Goal: Information Seeking & Learning: Understand process/instructions

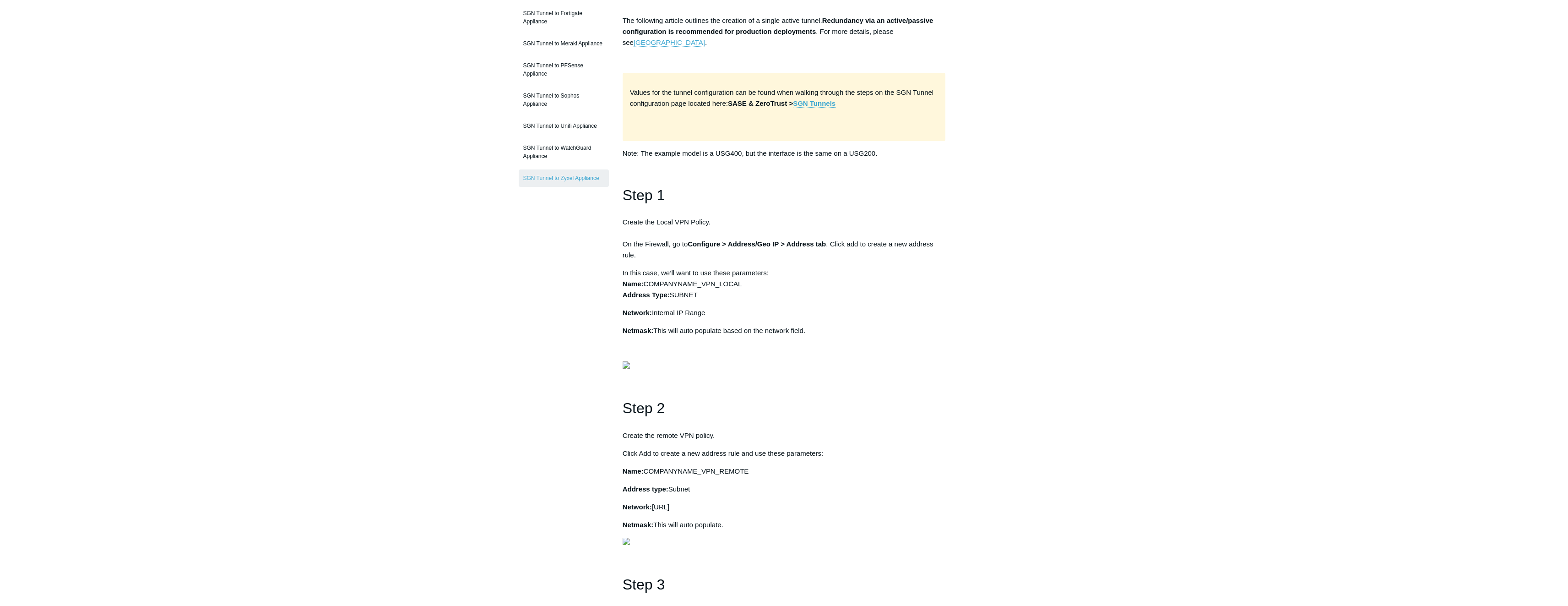
scroll to position [183, 0]
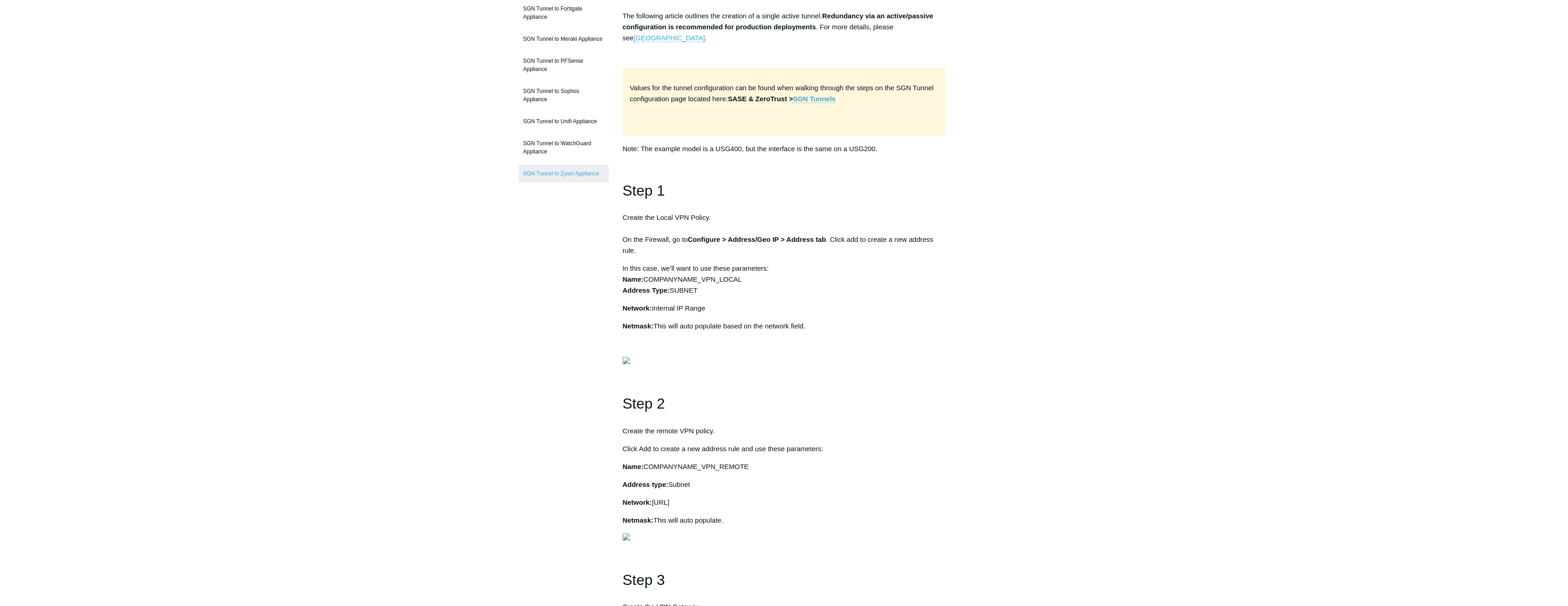
click at [791, 282] on p "In this case, we’ll want to use these parameters: Name: COMPANYNAME_VPN_LOCAL A…" at bounding box center [784, 279] width 324 height 33
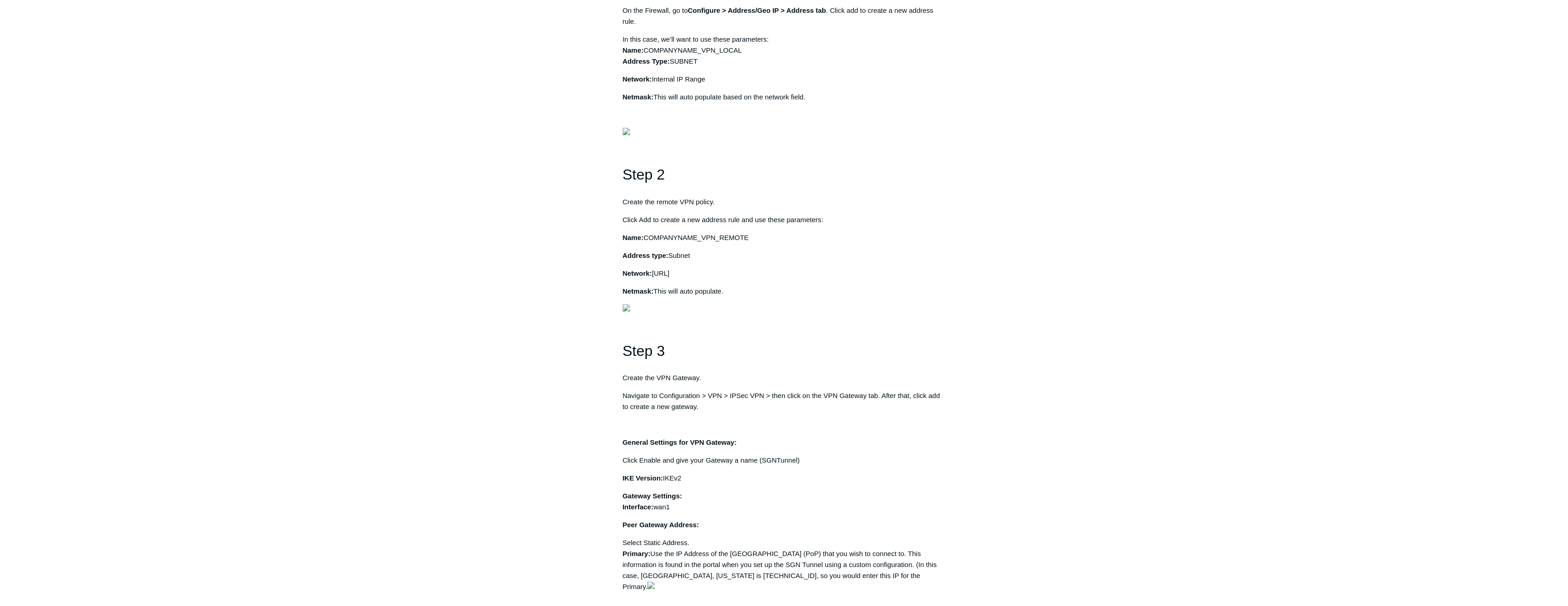
scroll to position [458, 0]
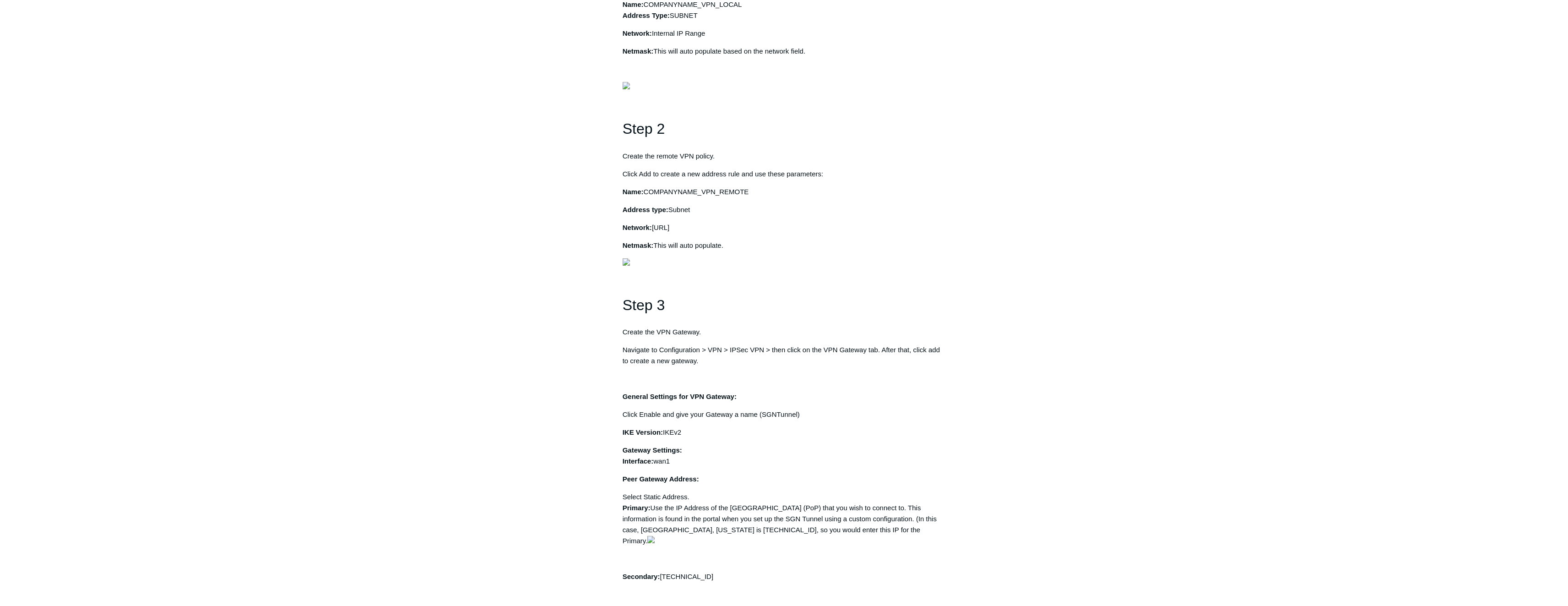
click at [771, 215] on p "Address type: Subnet" at bounding box center [784, 209] width 324 height 11
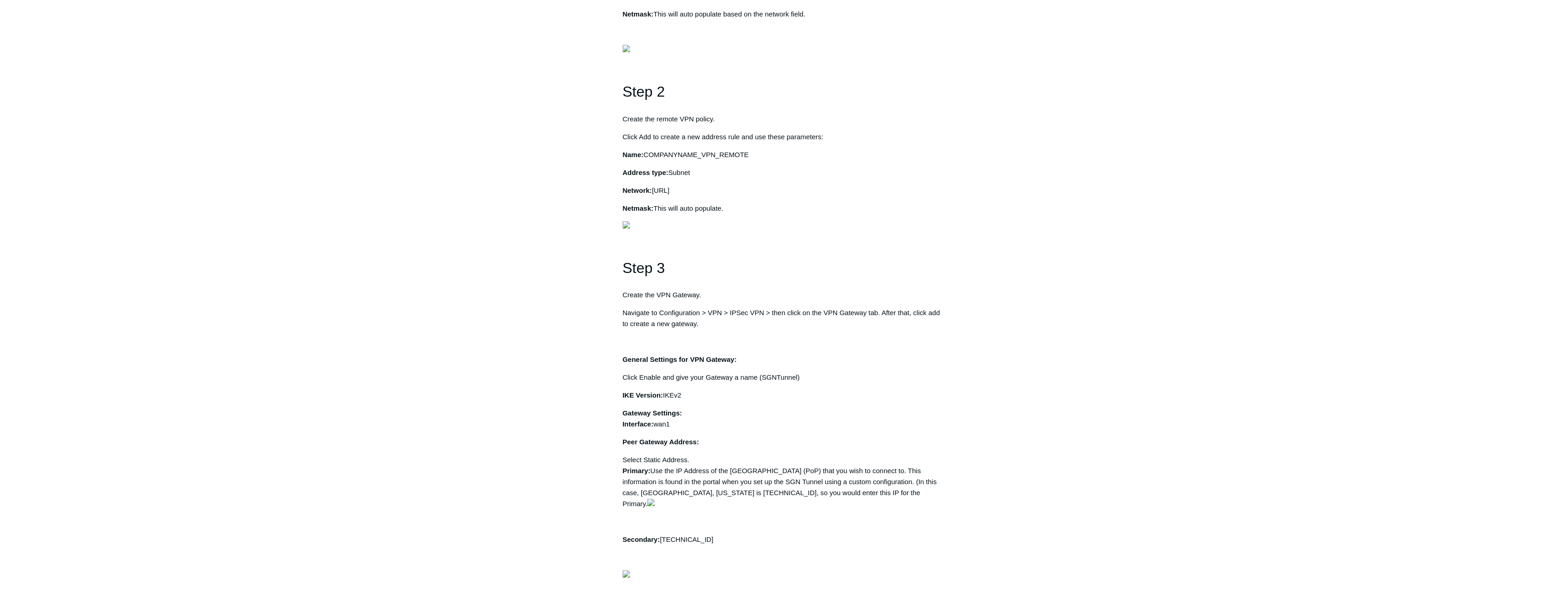
scroll to position [549, 0]
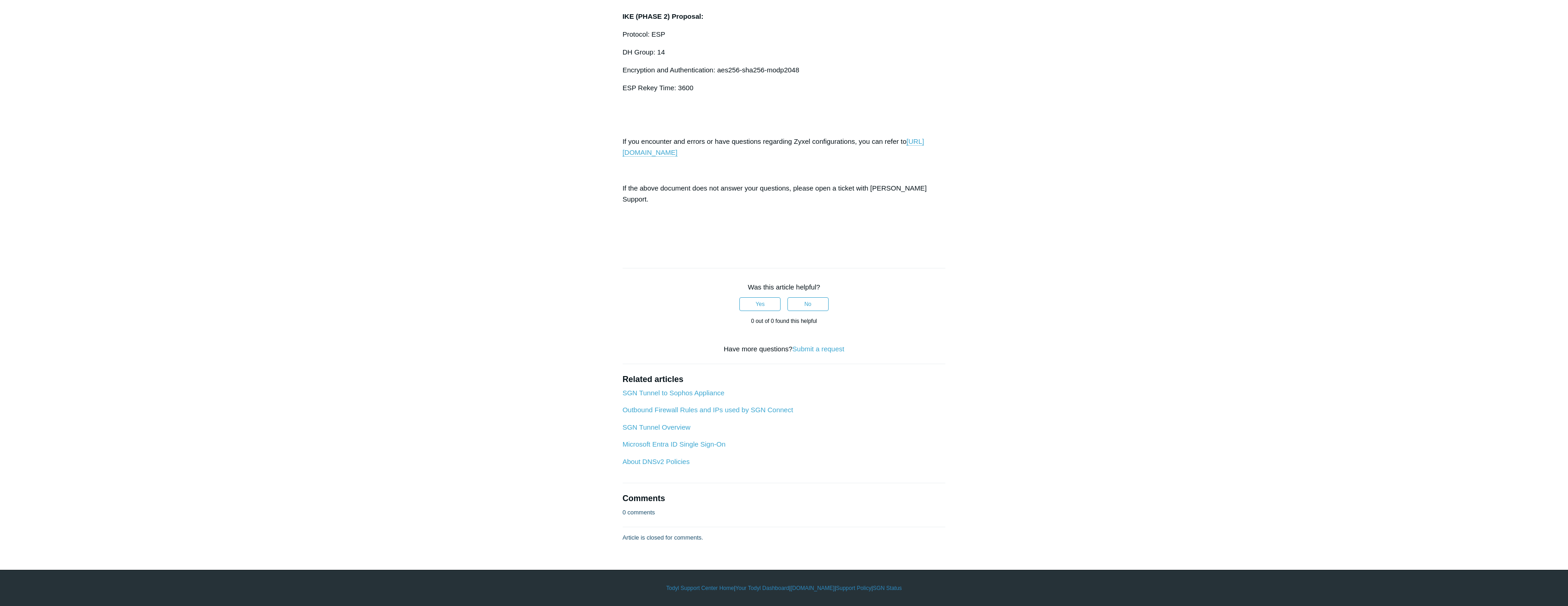
scroll to position [3342, 0]
click at [787, 156] on link "[URL][DOMAIN_NAME]" at bounding box center [772, 147] width 301 height 19
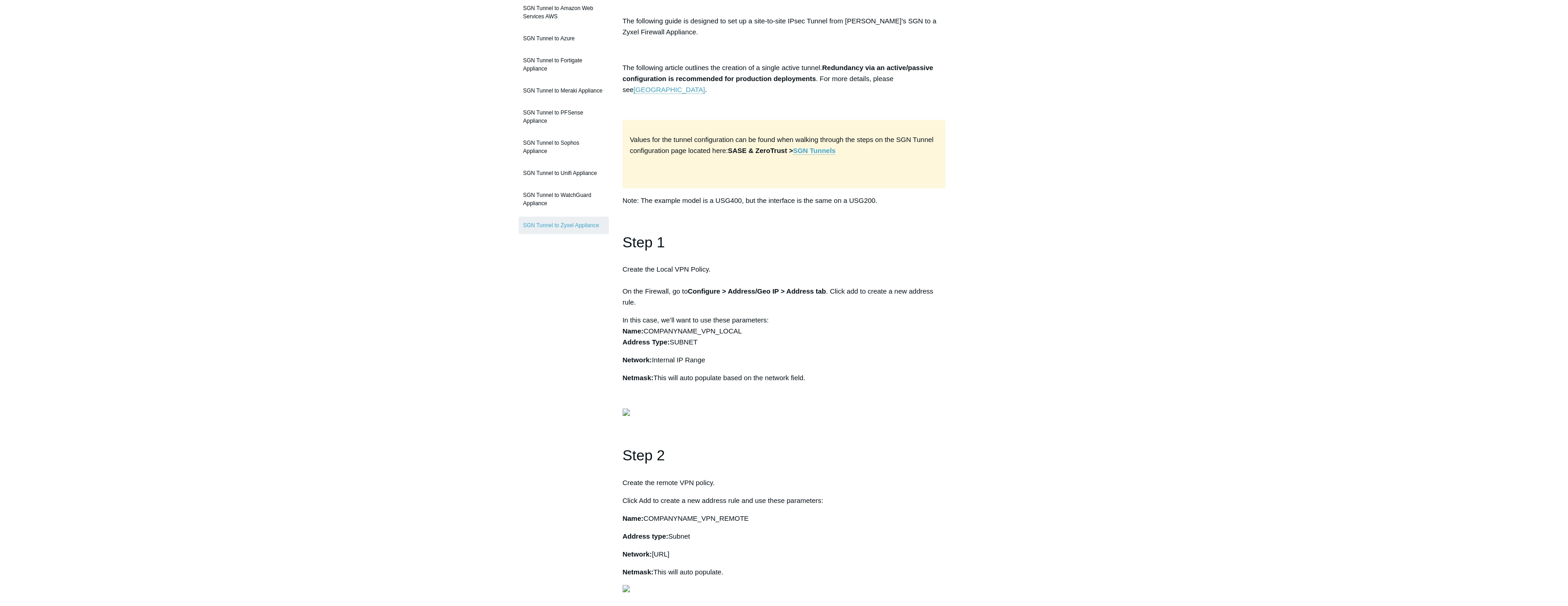
scroll to position [137, 0]
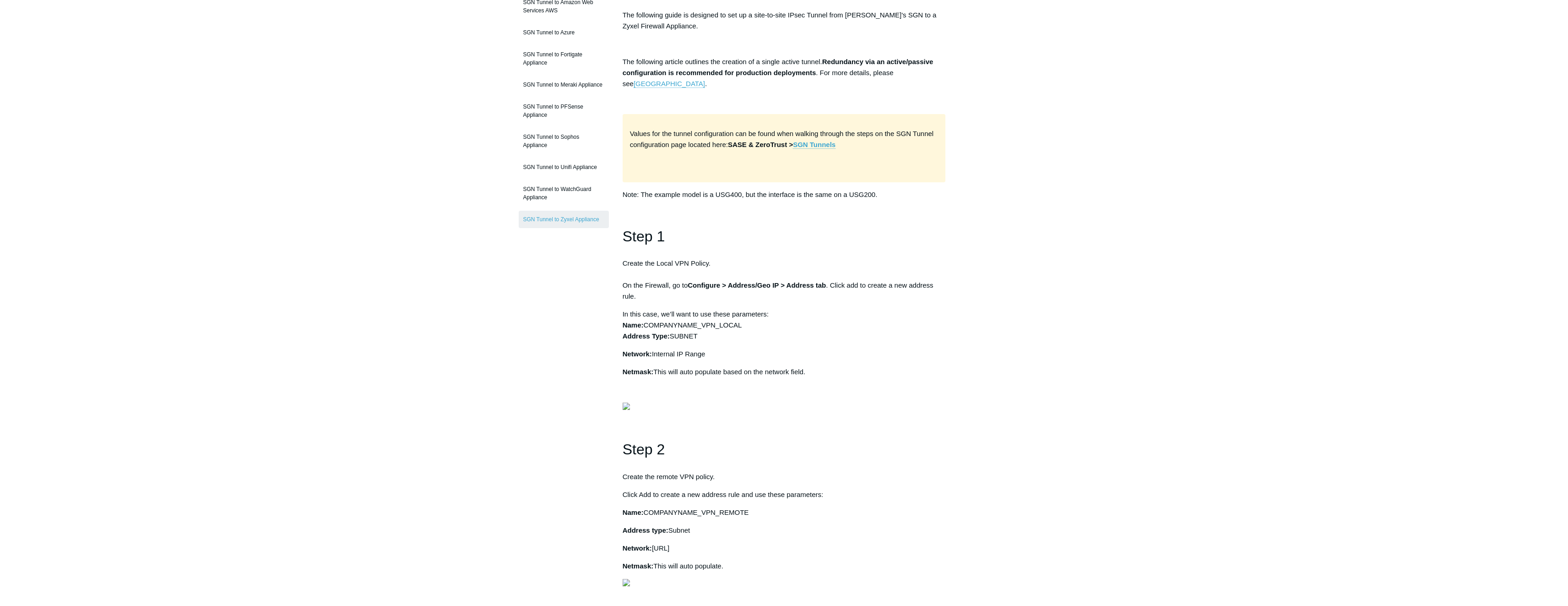
click at [808, 321] on p "In this case, we’ll want to use these parameters: Name: COMPANYNAME_VPN_LOCAL A…" at bounding box center [784, 324] width 324 height 33
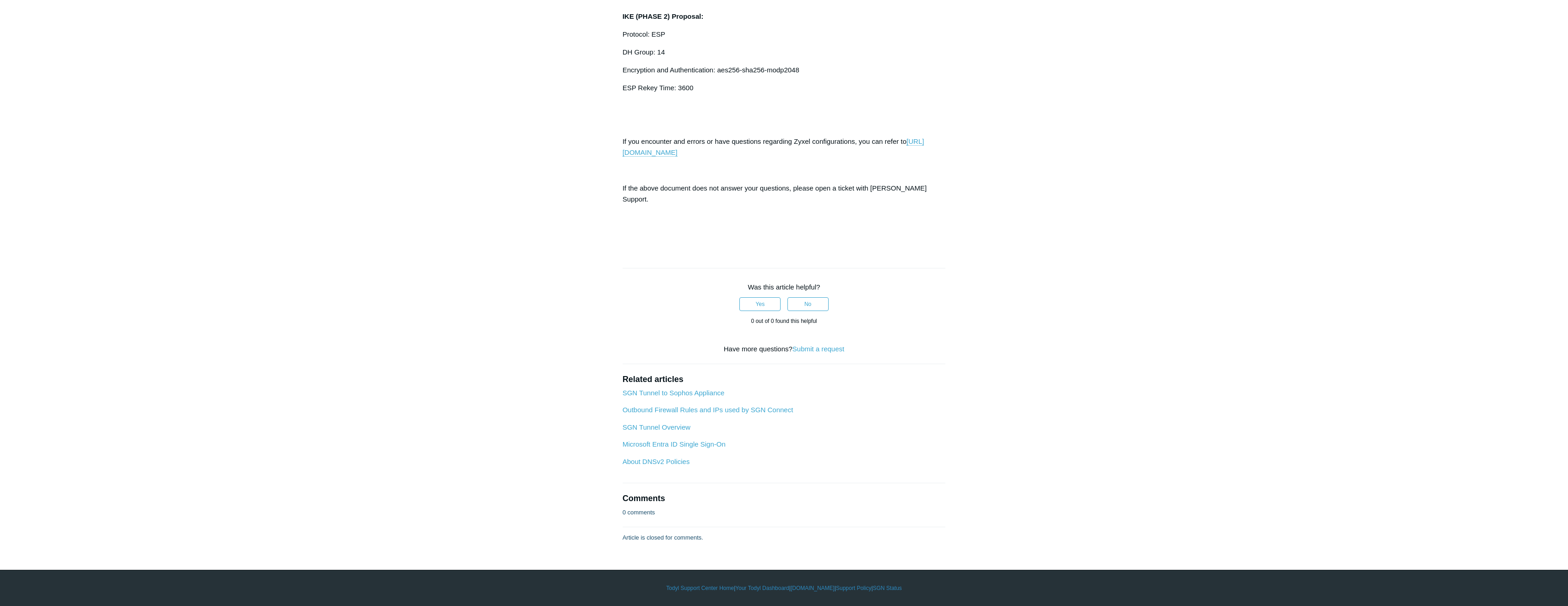
scroll to position [3296, 0]
click at [764, 94] on p "ESP Rekey Time: 3600" at bounding box center [784, 88] width 324 height 11
drag, startPoint x: 745, startPoint y: 417, endPoint x: 635, endPoint y: 324, distance: 144.0
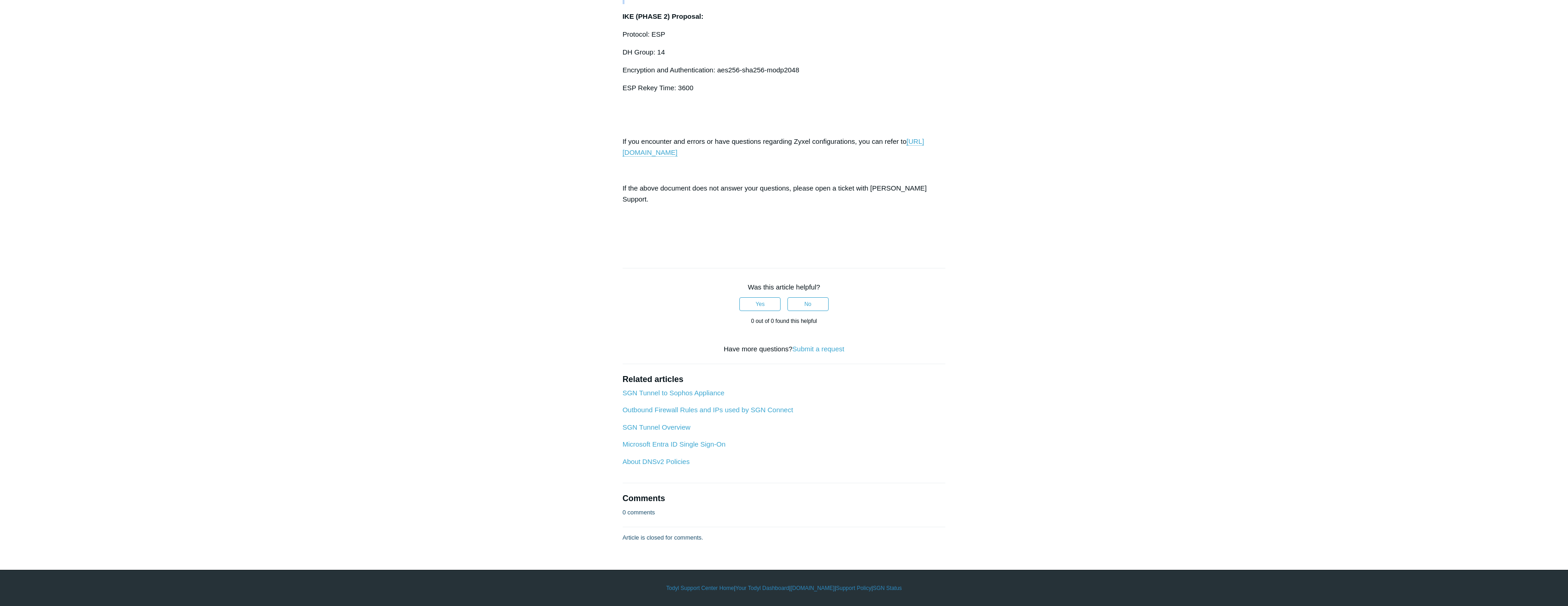
drag, startPoint x: 689, startPoint y: 325, endPoint x: 621, endPoint y: 194, distance: 147.6
drag, startPoint x: 636, startPoint y: 181, endPoint x: 730, endPoint y: 313, distance: 162.0
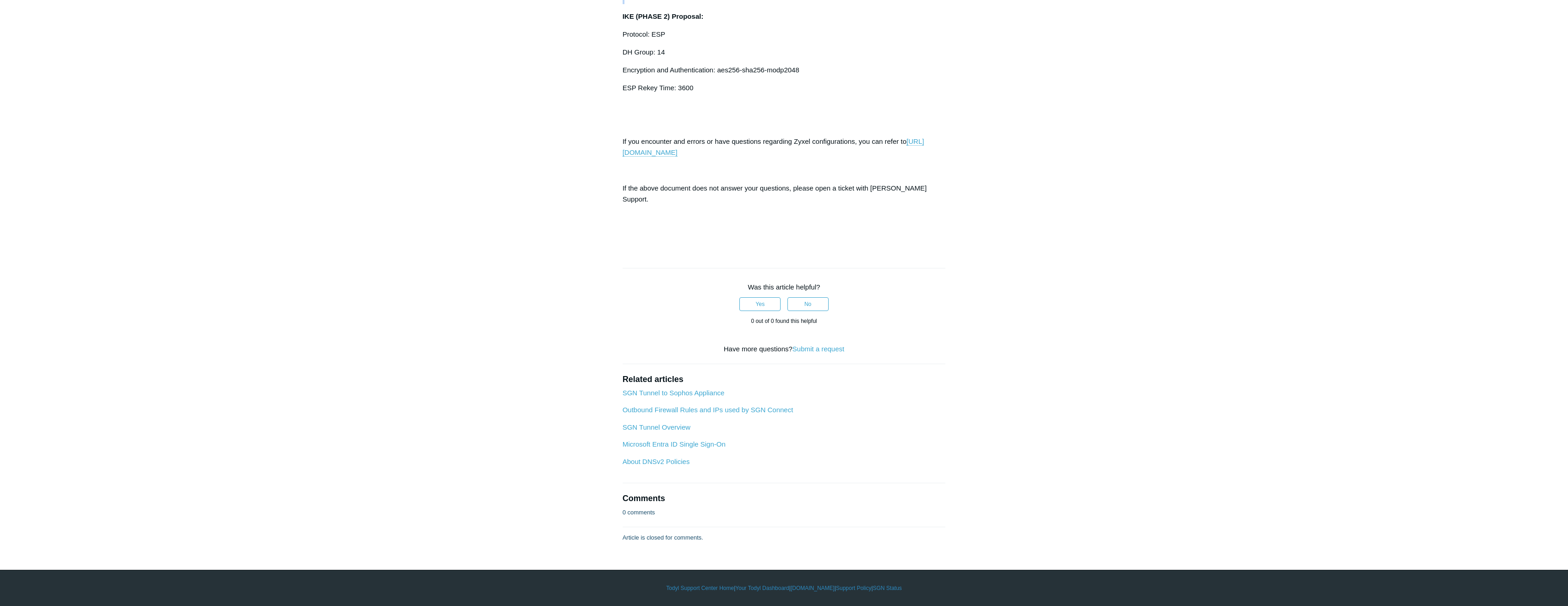
click at [726, 156] on link "[URL][DOMAIN_NAME]" at bounding box center [772, 147] width 301 height 19
